Goal: Check status: Check status

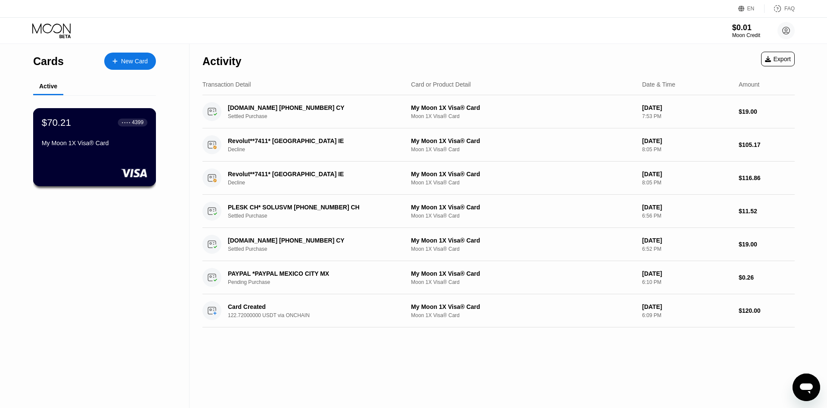
click at [99, 167] on div "$70.21 ● ● ● ● 4399 My Moon 1X Visa® Card" at bounding box center [94, 147] width 123 height 78
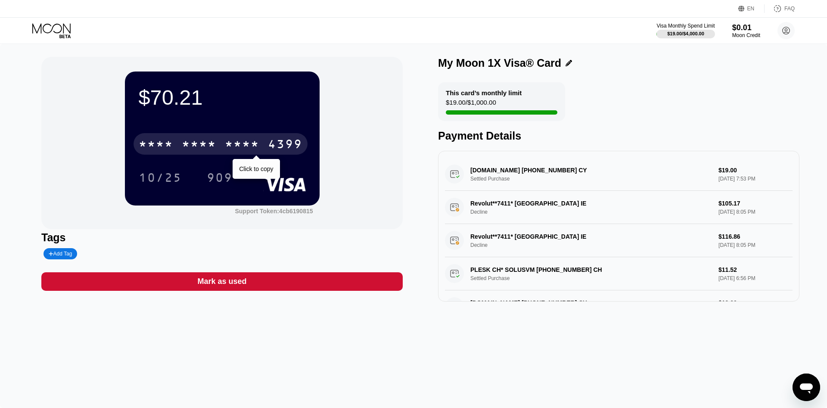
click at [229, 144] on div "* * * *" at bounding box center [242, 145] width 34 height 14
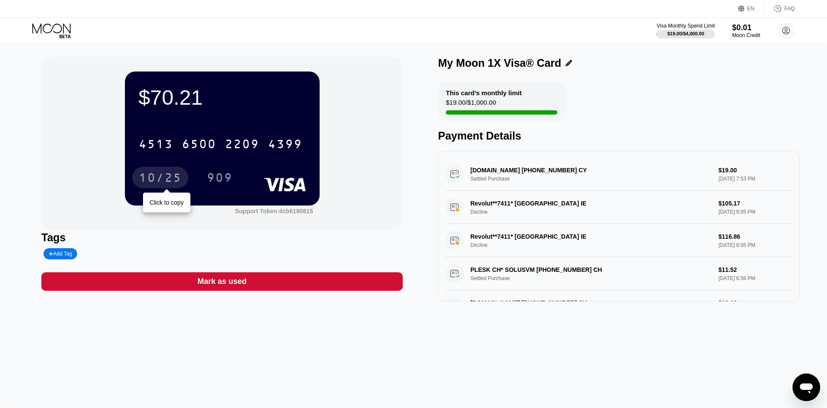
click at [169, 183] on div "10/25" at bounding box center [160, 179] width 43 height 14
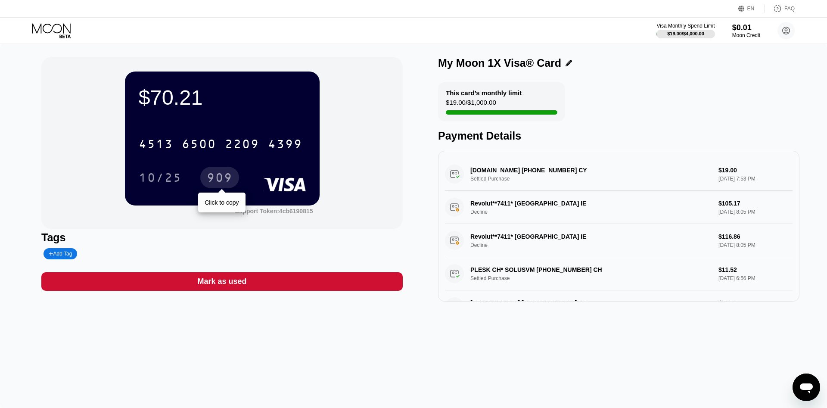
click at [223, 182] on div "909" at bounding box center [220, 179] width 26 height 14
